Goal: Find specific page/section: Find specific page/section

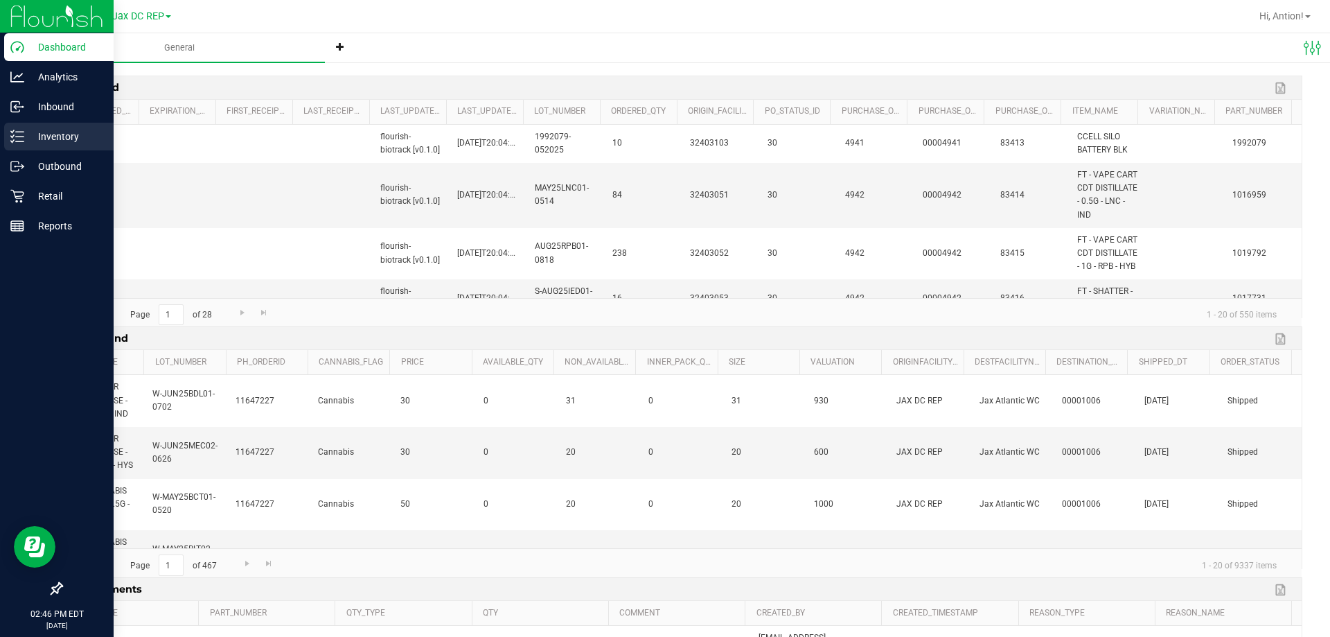
click at [23, 132] on line at bounding box center [20, 132] width 8 height 0
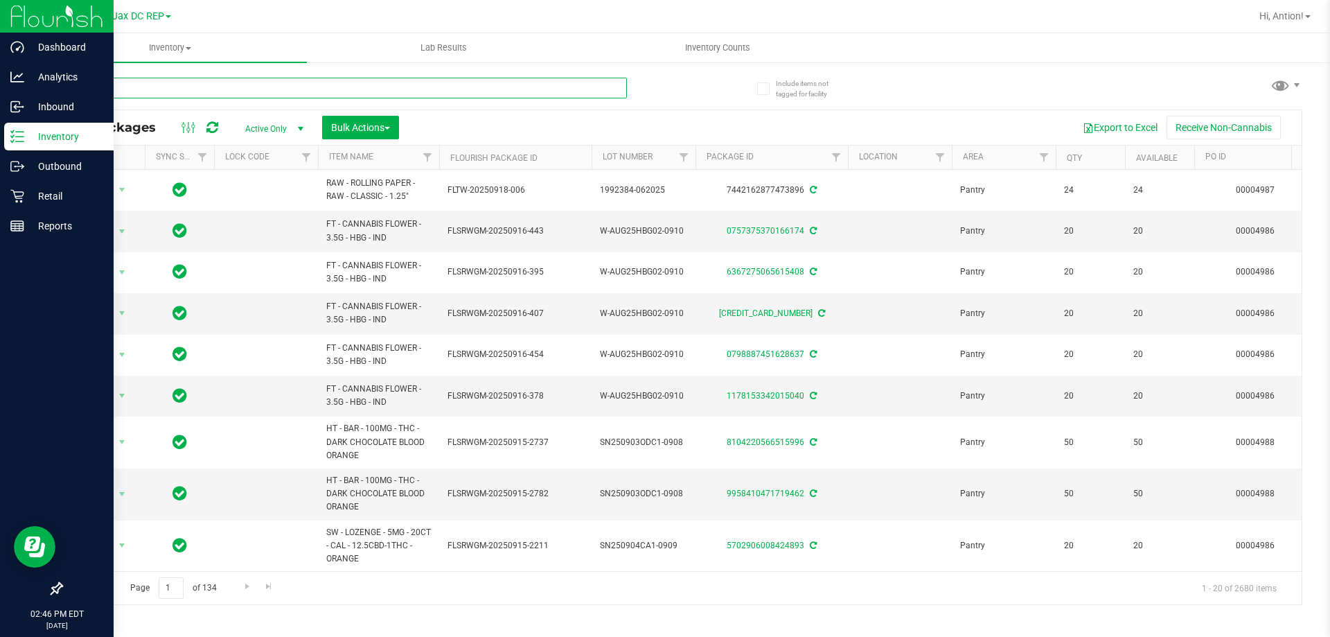
click at [258, 92] on input "text" at bounding box center [344, 88] width 566 height 21
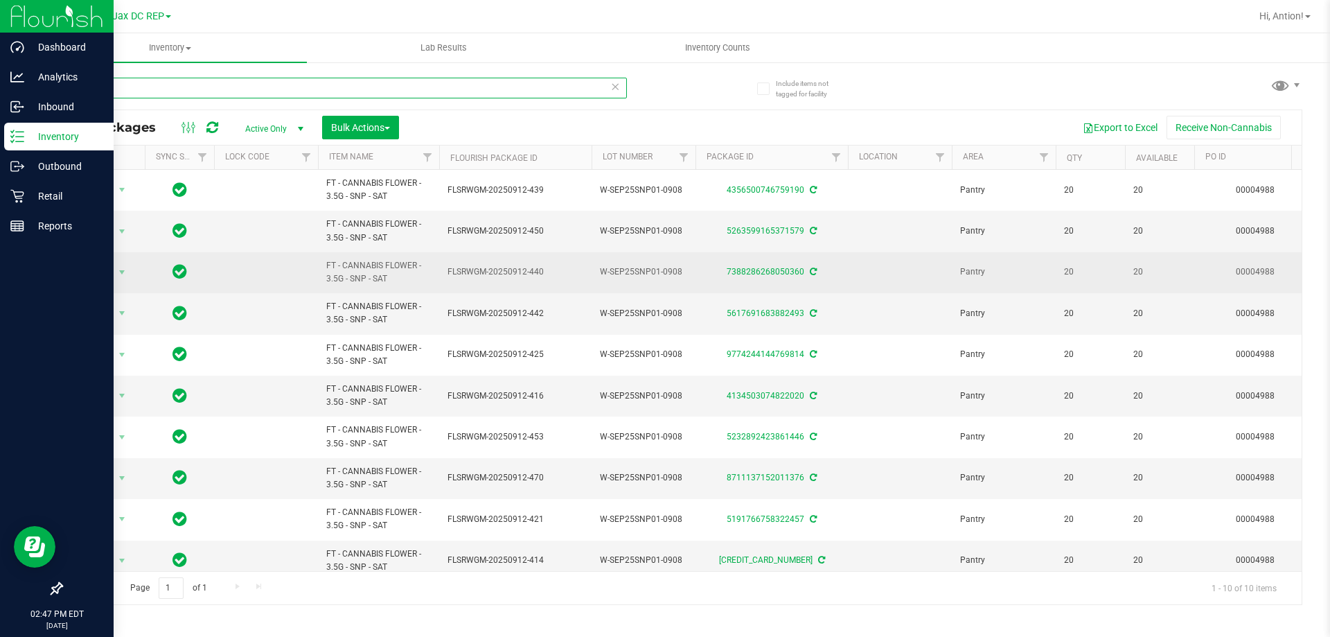
type input "snp"
drag, startPoint x: 442, startPoint y: 271, endPoint x: 548, endPoint y: 278, distance: 106.2
click at [548, 278] on td "FLSRWGM-20250912-440" at bounding box center [515, 272] width 152 height 41
copy span "FLSRWGM-20250912-440"
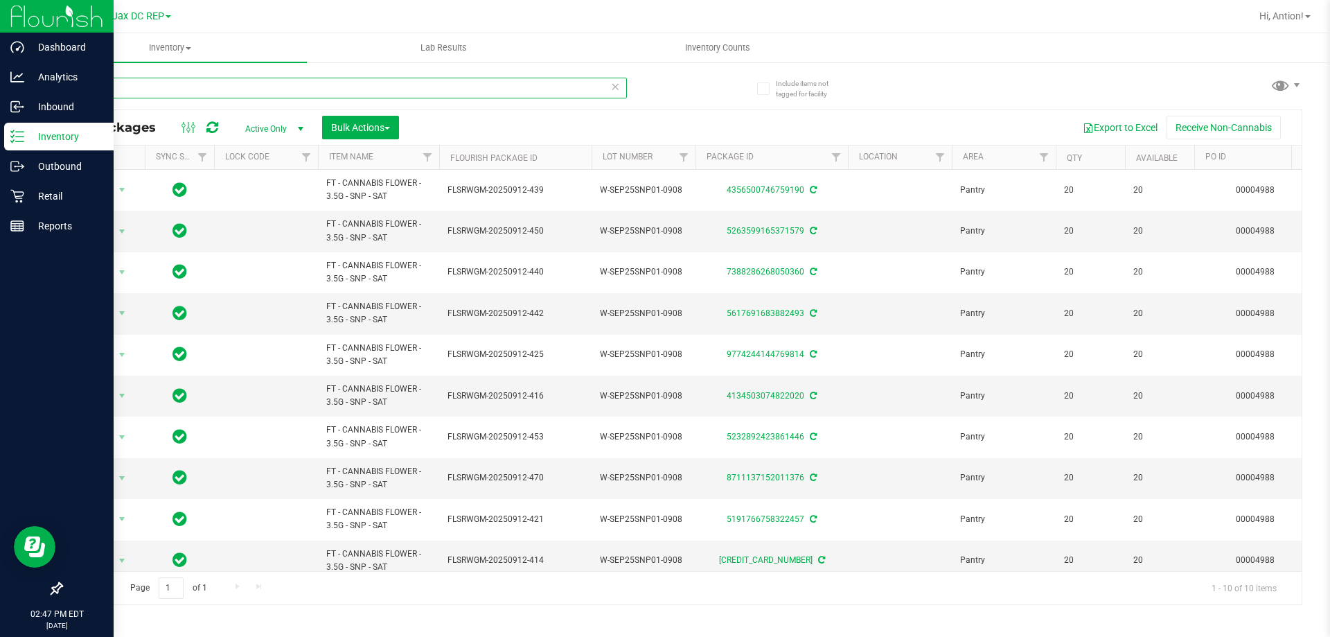
click at [116, 82] on input "snp" at bounding box center [344, 88] width 566 height 21
click at [152, 13] on span "Jax DC REP" at bounding box center [138, 16] width 52 height 12
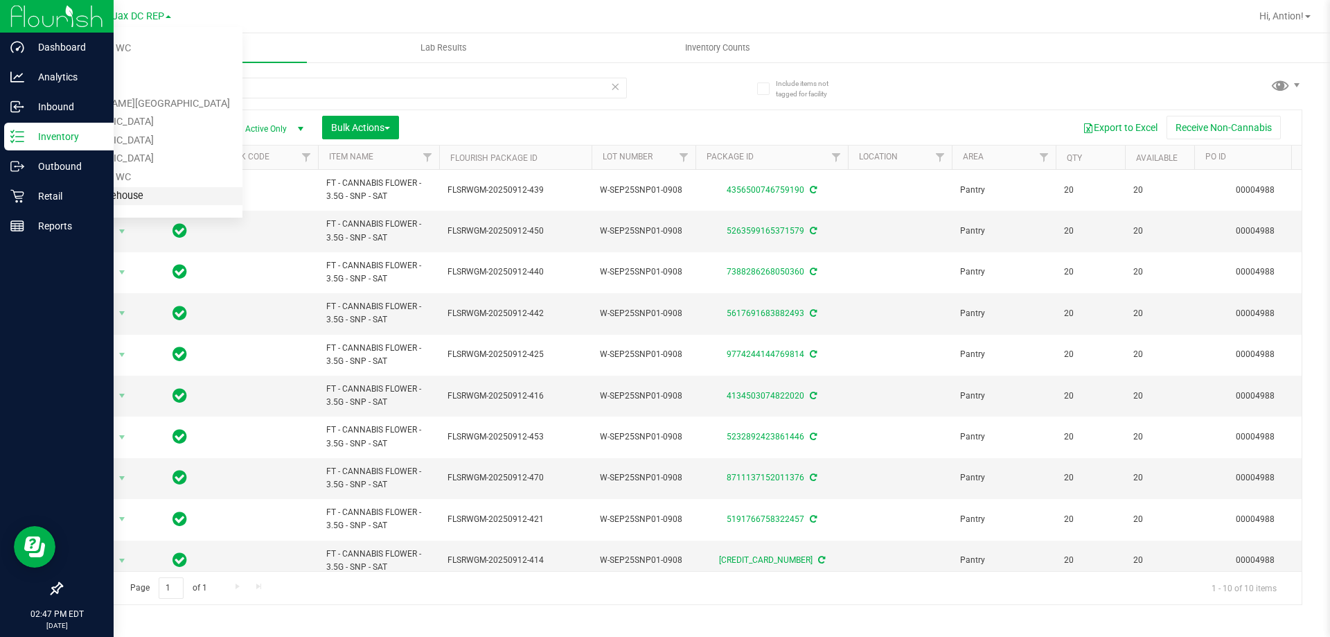
click at [107, 197] on link "Tampa Warehouse" at bounding box center [141, 196] width 202 height 19
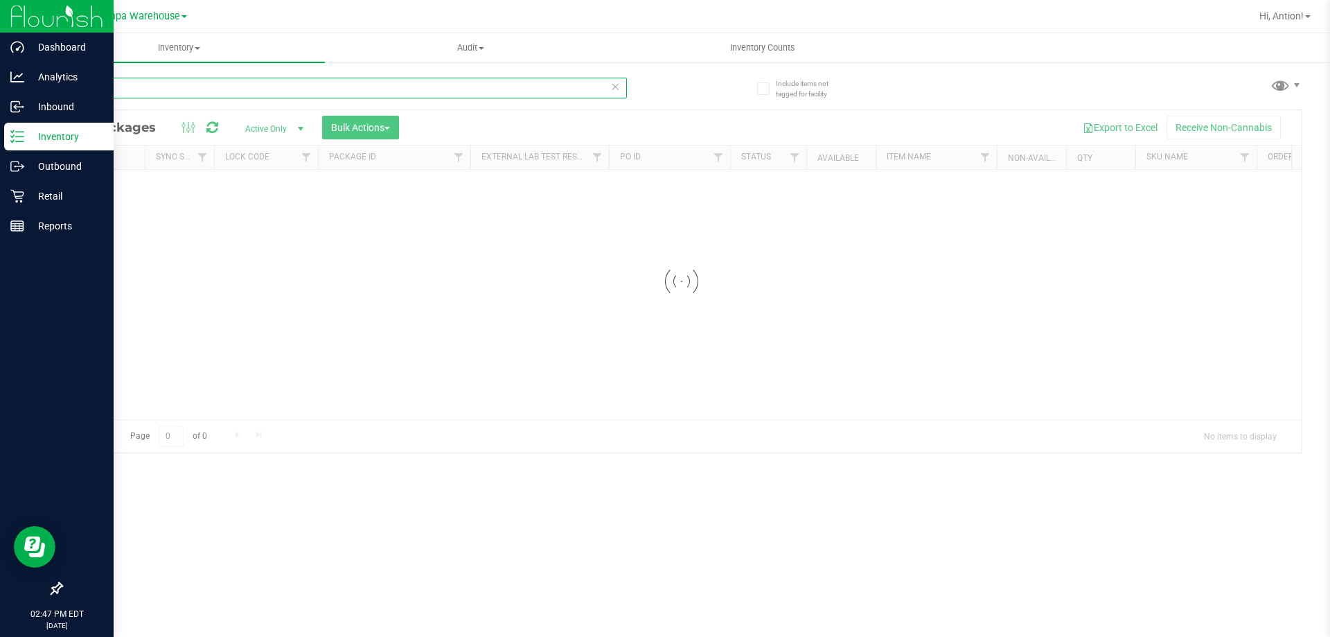
click at [109, 88] on input "snp" at bounding box center [344, 88] width 566 height 21
paste input "FLSRWGM-20250912-440"
click at [206, 86] on input "FLSRWGM-20250912-440" at bounding box center [344, 88] width 566 height 21
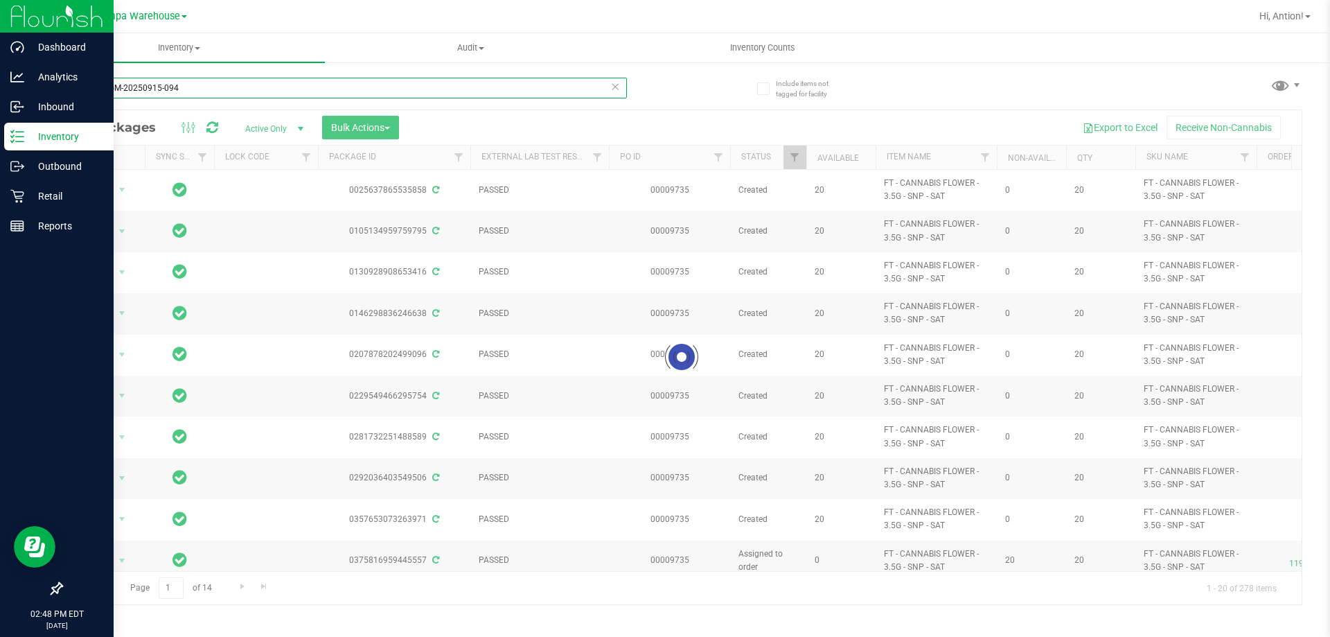
type input "FLSRWGM-20250915-094"
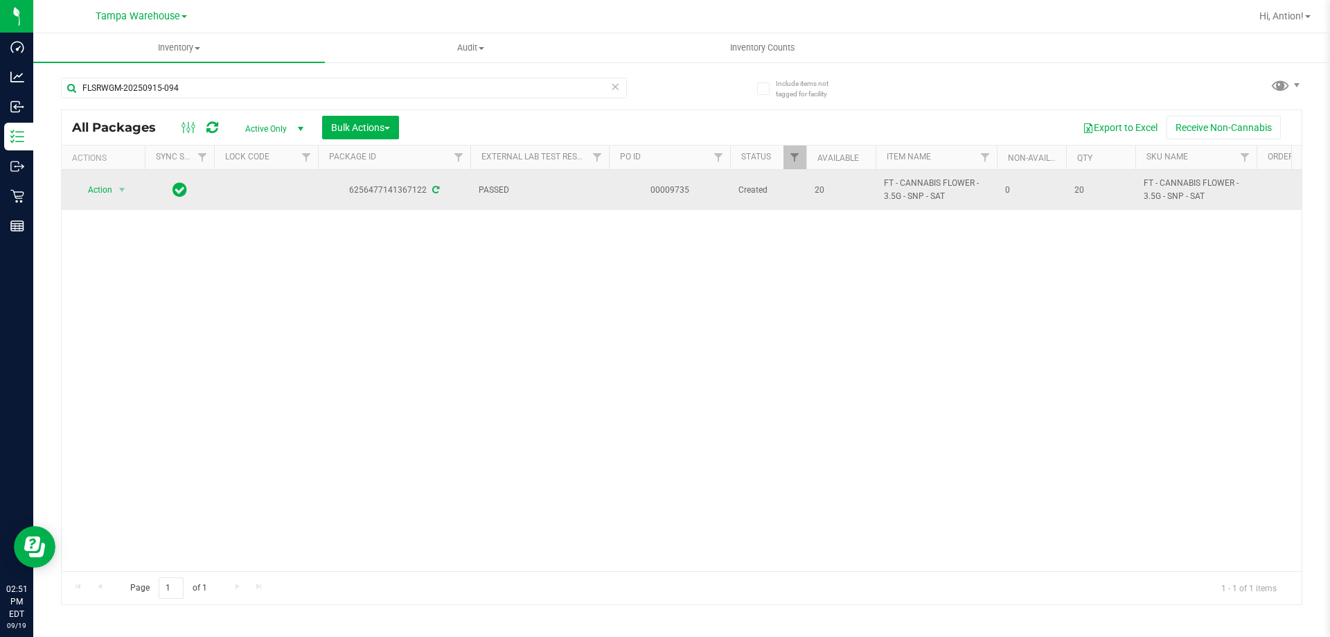
drag, startPoint x: 950, startPoint y: 198, endPoint x: 880, endPoint y: 186, distance: 71.1
click at [880, 186] on td "FT - CANNABIS FLOWER - 3.5G - SNP - SAT" at bounding box center [935, 190] width 121 height 40
copy span "FT - CANNABIS FLOWER - 3.5G - SNP - SAT"
drag, startPoint x: 423, startPoint y: 192, endPoint x: 352, endPoint y: 195, distance: 71.4
click at [352, 195] on div "6256477141367122" at bounding box center [394, 190] width 157 height 13
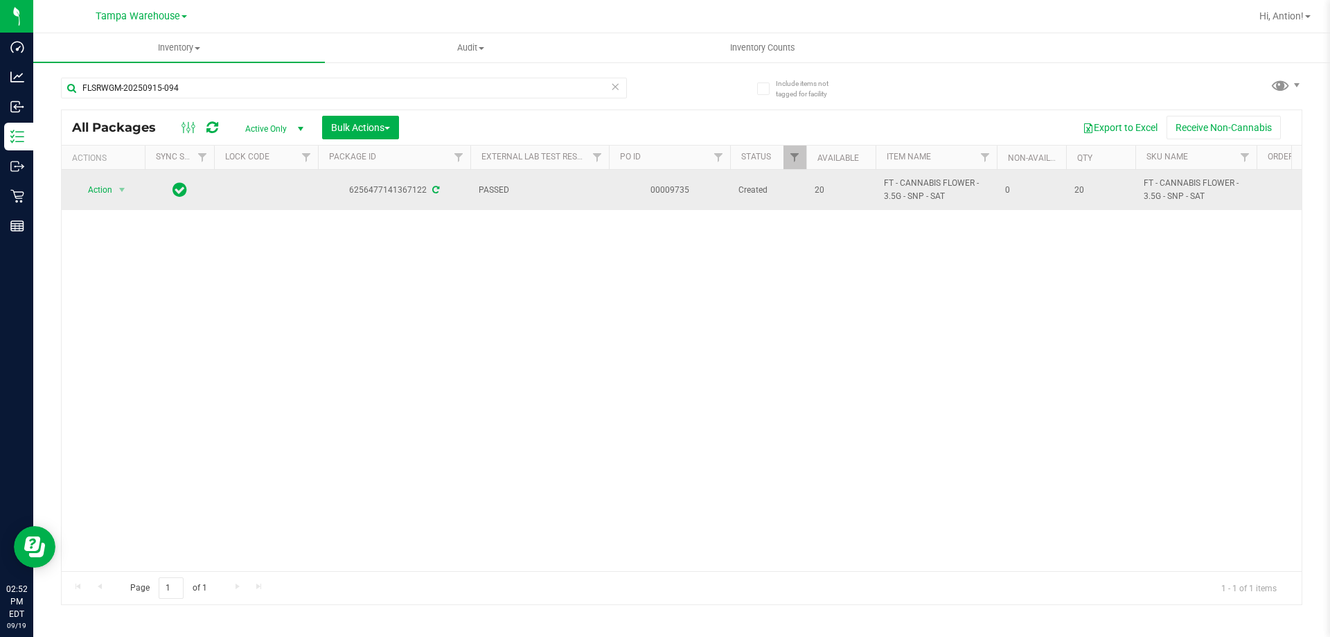
copy div "6256477141367122"
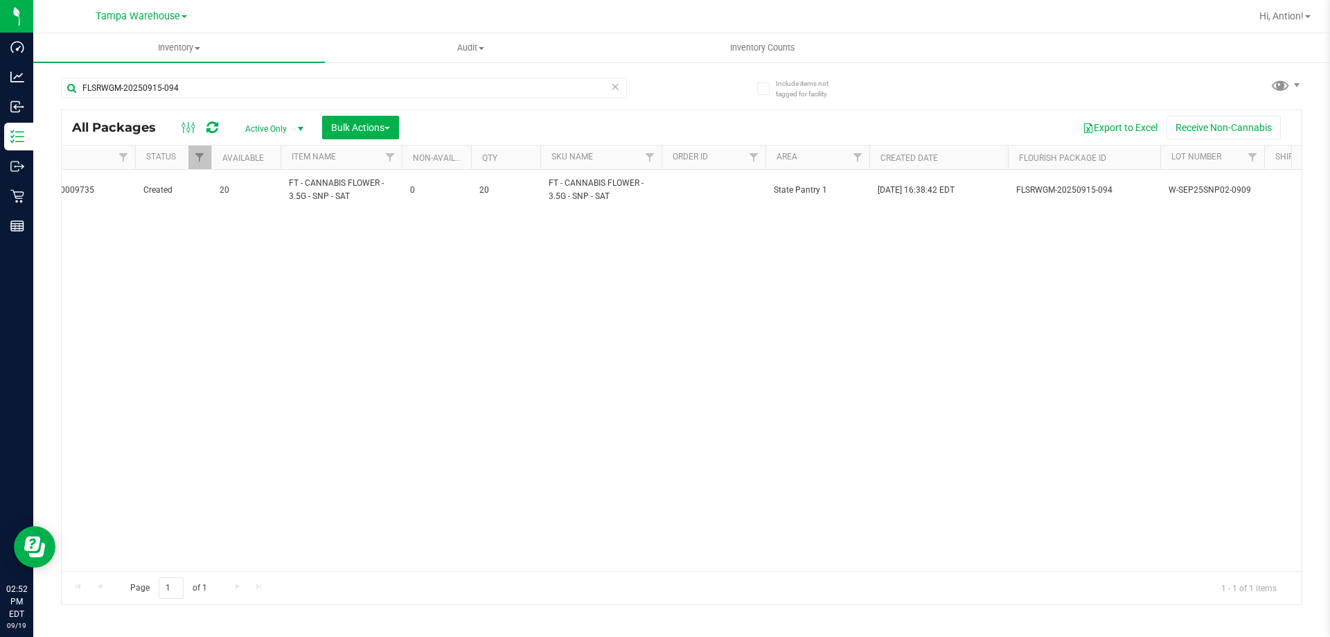
scroll to position [0, 959]
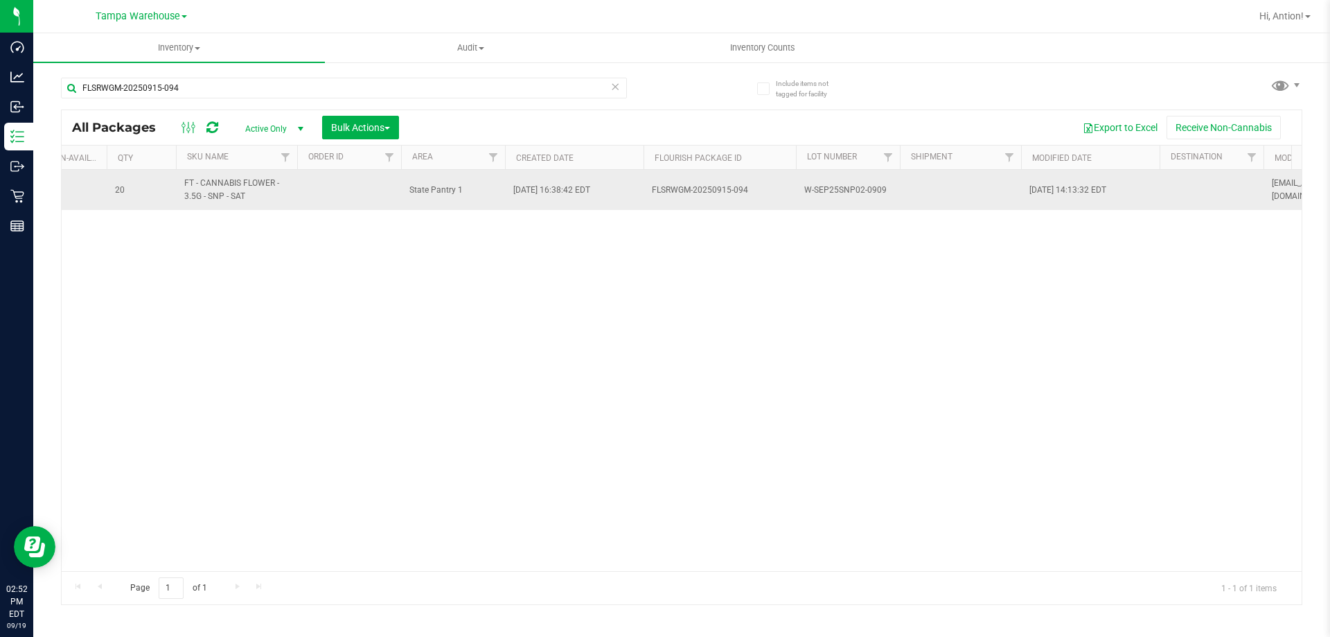
drag, startPoint x: 760, startPoint y: 190, endPoint x: 673, endPoint y: 200, distance: 87.2
click at [673, 200] on td "FLSRWGM-20250915-094" at bounding box center [719, 190] width 152 height 40
copy span "FLSRWGM-20250915-094"
